Goal: Transaction & Acquisition: Subscribe to service/newsletter

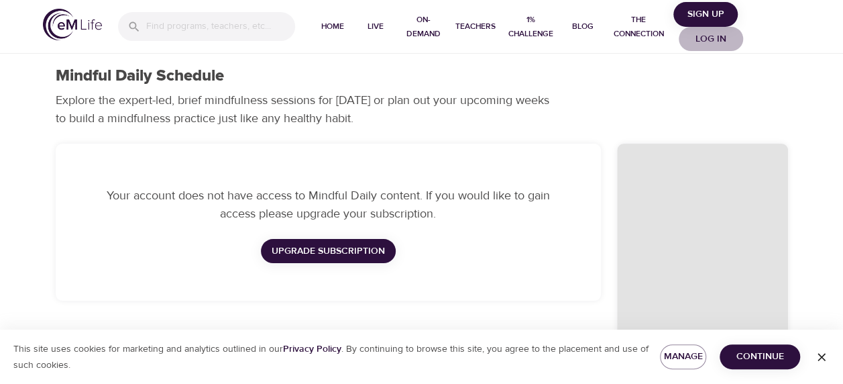
click at [710, 34] on span "Log in" at bounding box center [711, 39] width 54 height 17
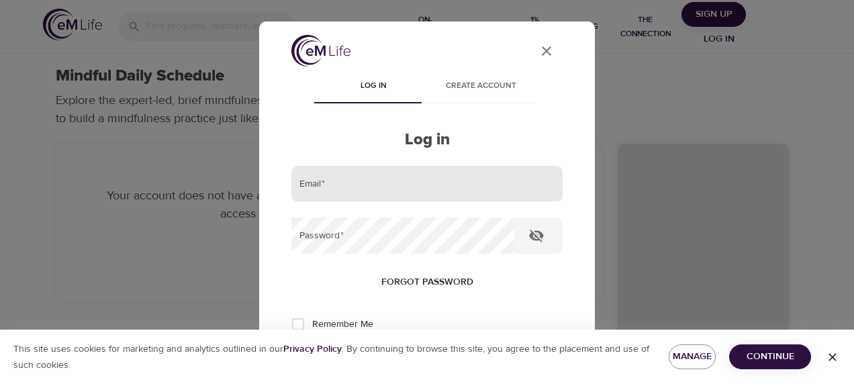
click at [397, 178] on input "email" at bounding box center [426, 184] width 271 height 36
type input "[EMAIL_ADDRESS][DOMAIN_NAME]"
click at [394, 354] on button "Log in" at bounding box center [427, 368] width 66 height 28
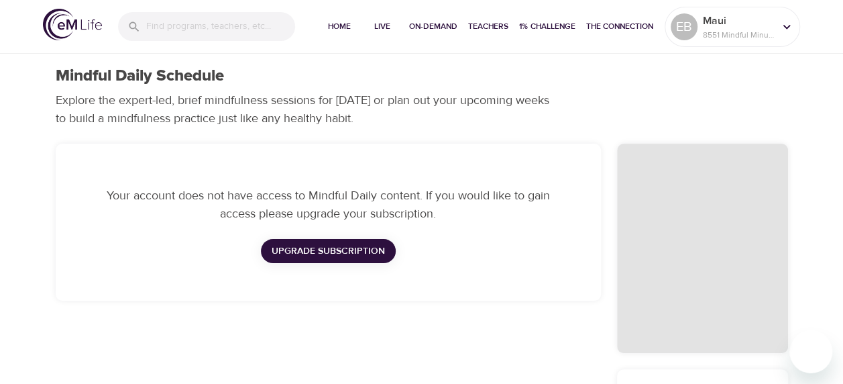
checkbox input "true"
click at [387, 27] on span "Live" at bounding box center [382, 26] width 32 height 14
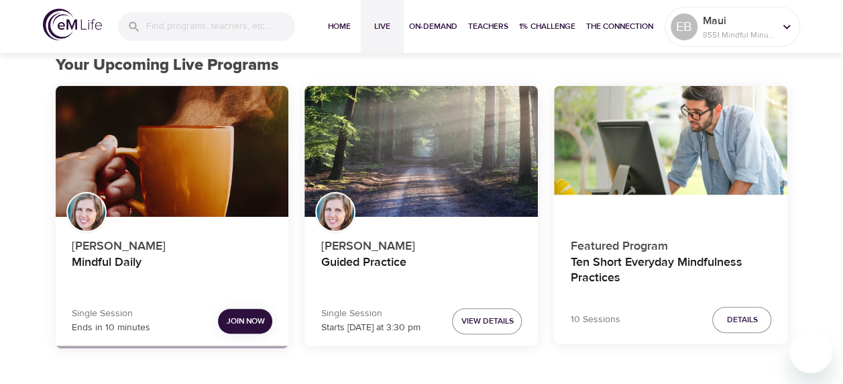
scroll to position [101, 0]
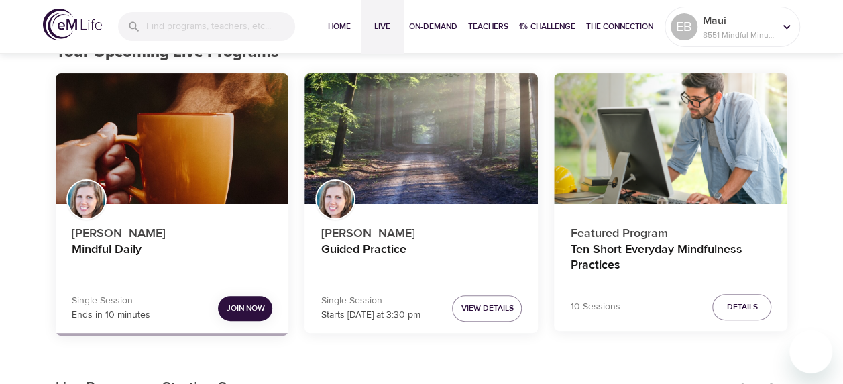
click at [223, 305] on button "Join Now" at bounding box center [245, 308] width 54 height 25
